Goal: Information Seeking & Learning: Learn about a topic

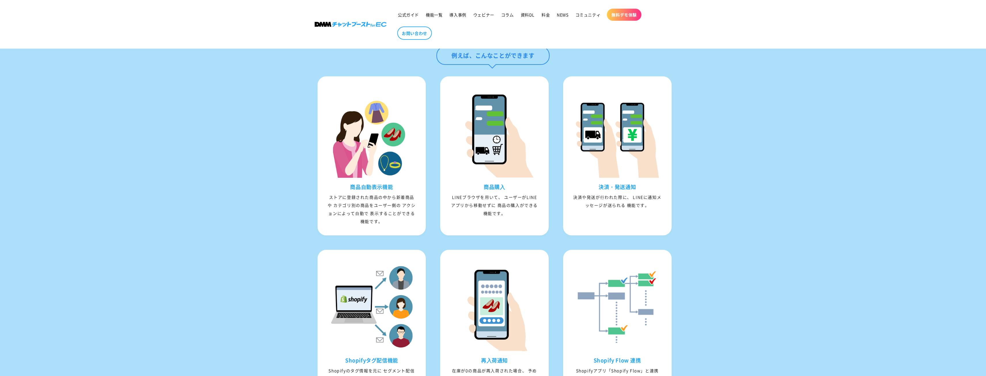
scroll to position [651, 0]
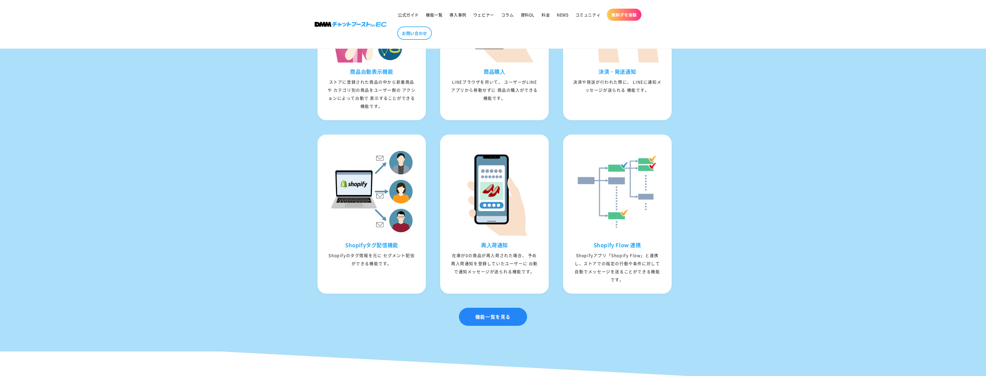
click at [481, 325] on link "機能一覧を見る" at bounding box center [493, 317] width 68 height 18
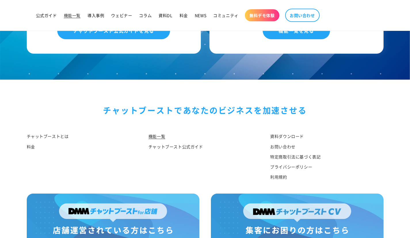
scroll to position [2678, 0]
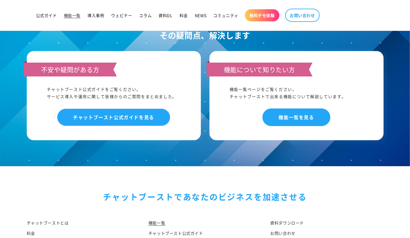
click at [293, 112] on link "機能一覧を見る" at bounding box center [296, 117] width 67 height 17
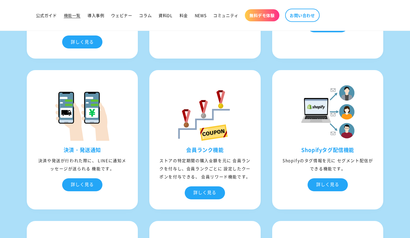
scroll to position [2045, 0]
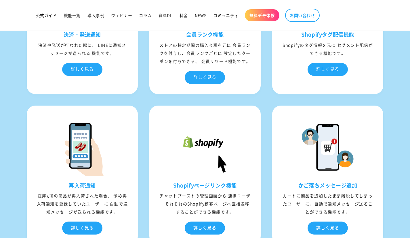
click at [204, 84] on div "詳しく見る" at bounding box center [205, 77] width 40 height 13
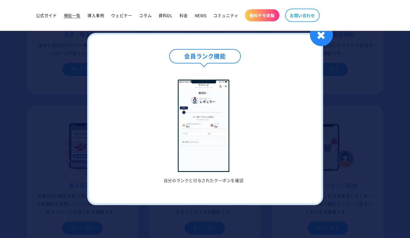
click at [319, 39] on div "✖" at bounding box center [321, 34] width 23 height 23
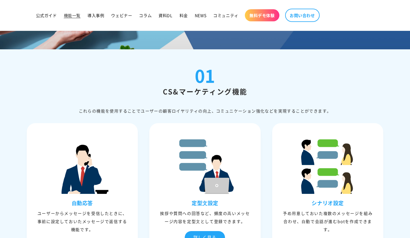
scroll to position [0, 0]
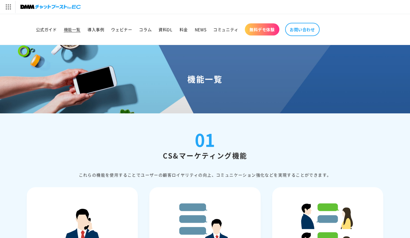
click at [182, 29] on span "料金" at bounding box center [184, 29] width 8 height 5
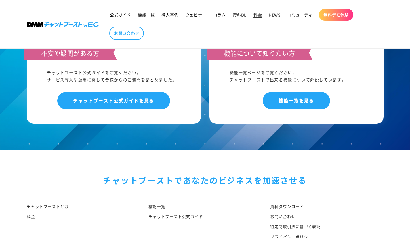
scroll to position [708, 0]
